Goal: Check status: Check status

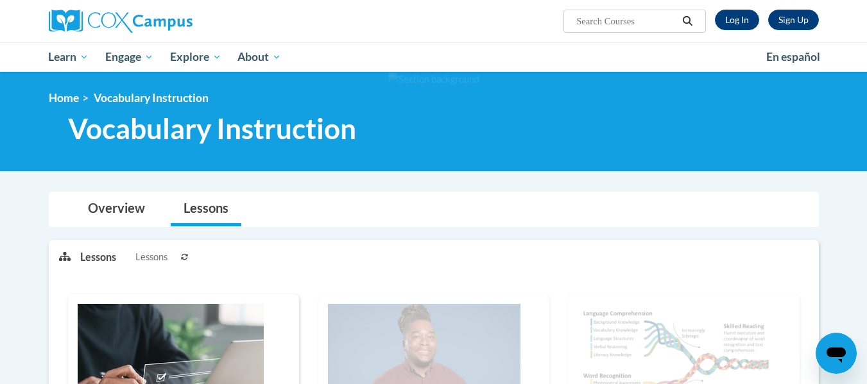
scroll to position [336, 0]
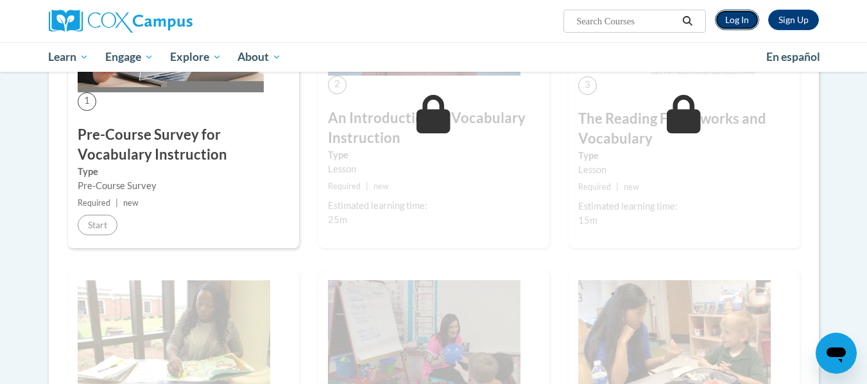
click at [757, 20] on link "Log In" at bounding box center [737, 20] width 44 height 21
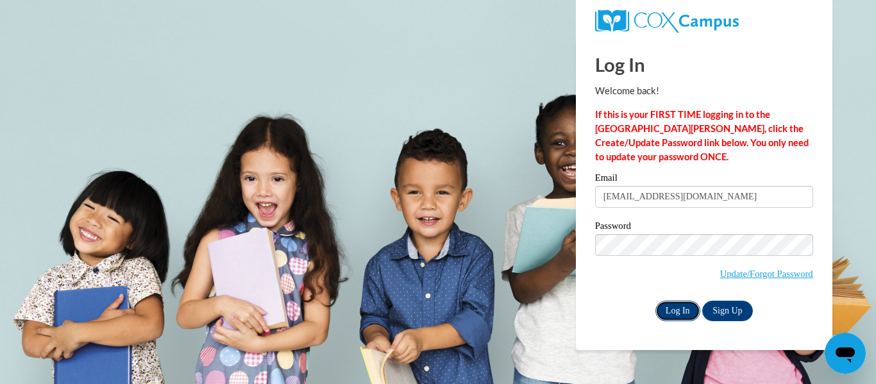
click at [674, 318] on input "Log In" at bounding box center [678, 311] width 45 height 21
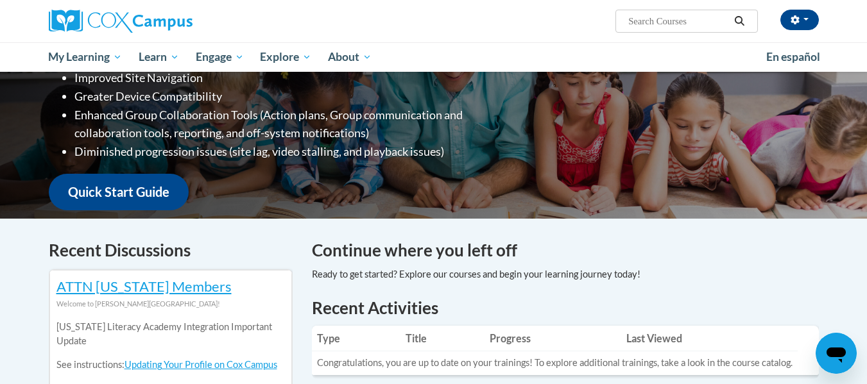
scroll to position [268, 0]
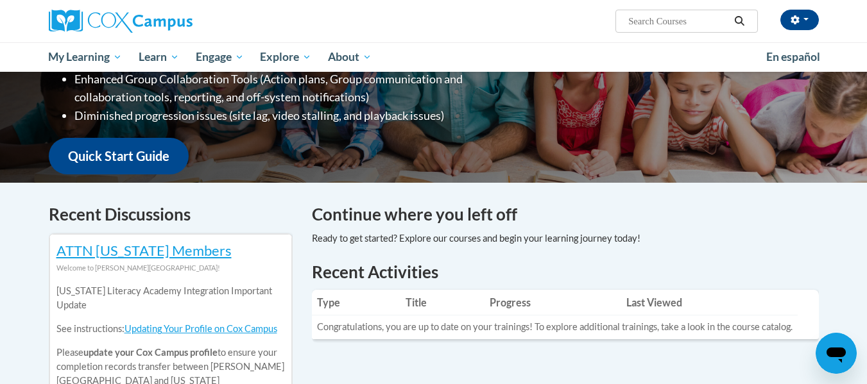
drag, startPoint x: 862, startPoint y: 124, endPoint x: 530, endPoint y: 178, distance: 336.7
click at [530, 178] on div "Welcome to the new and improved Cox Campus Overall, we are proud to provide you…" at bounding box center [434, 54] width 808 height 257
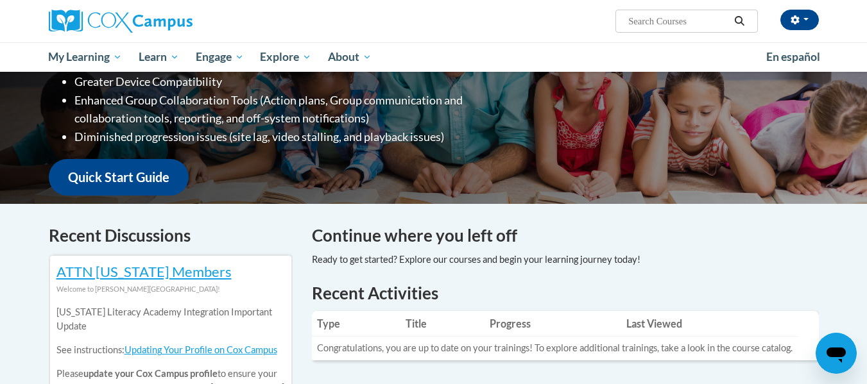
scroll to position [175, 0]
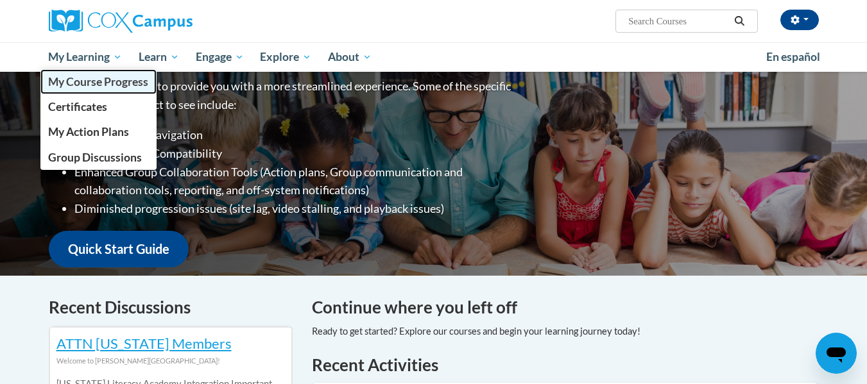
click at [105, 91] on link "My Course Progress" at bounding box center [98, 81] width 117 height 25
